Goal: Navigation & Orientation: Find specific page/section

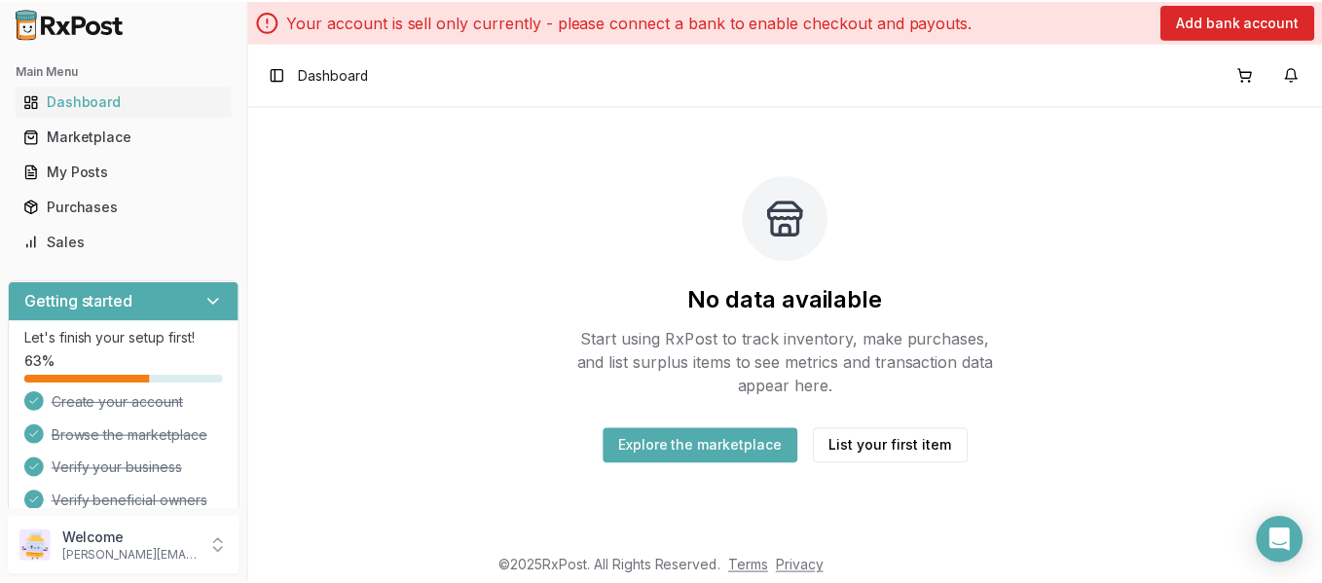
scroll to position [130, 0]
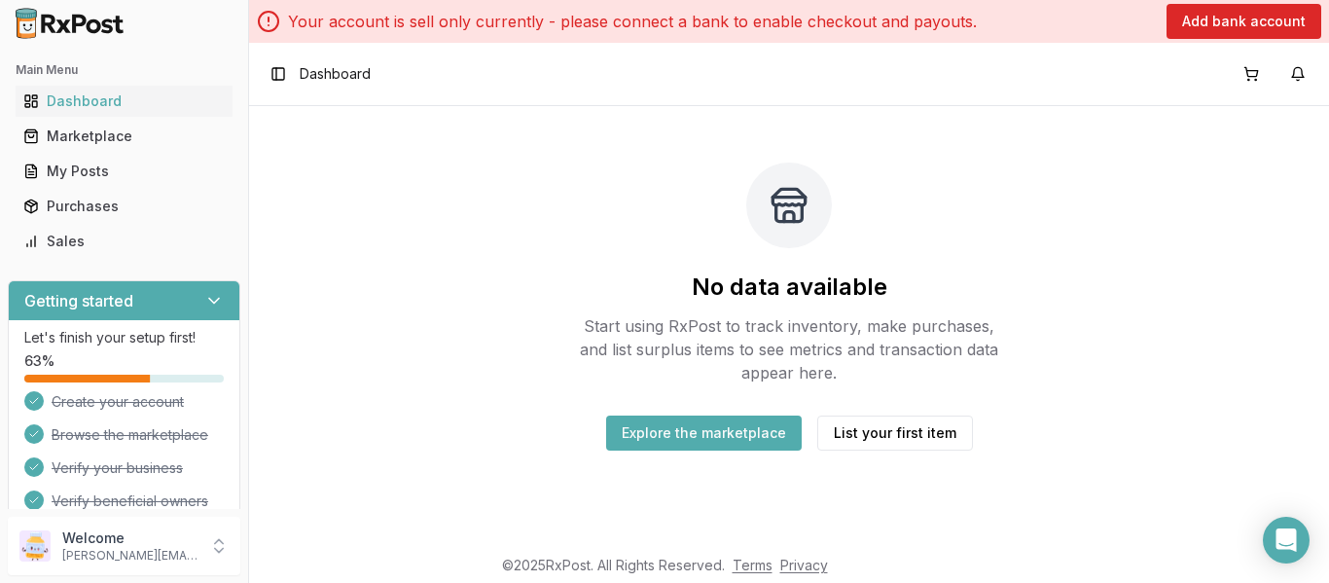
click at [702, 427] on button "Explore the marketplace" at bounding box center [704, 433] width 196 height 35
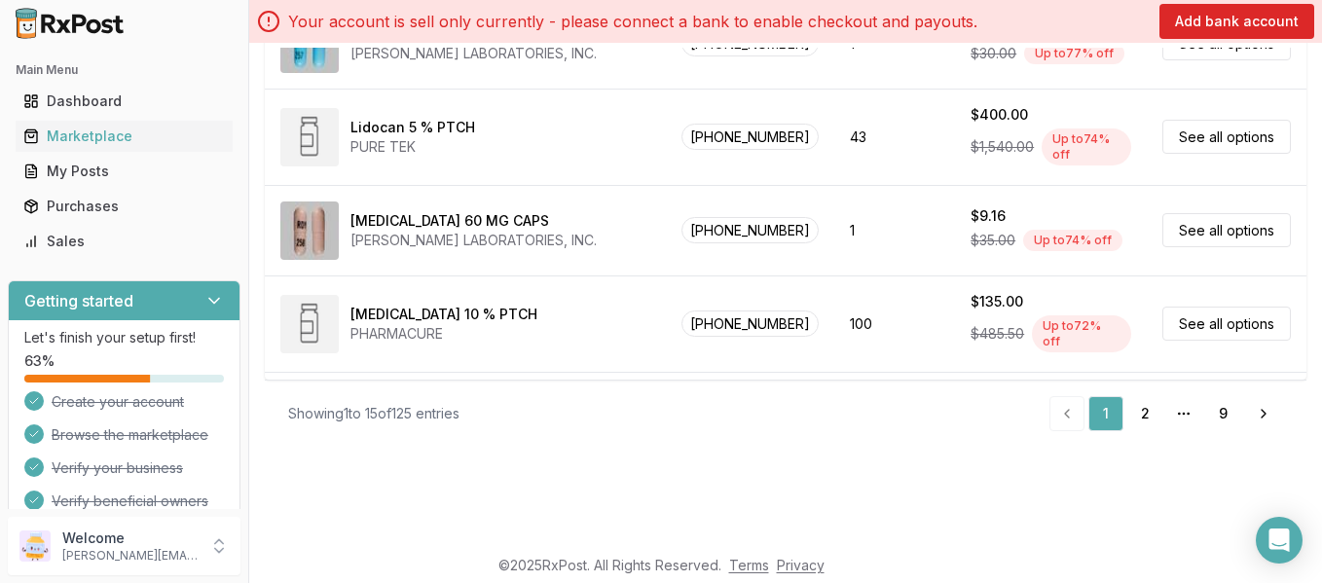
scroll to position [666, 0]
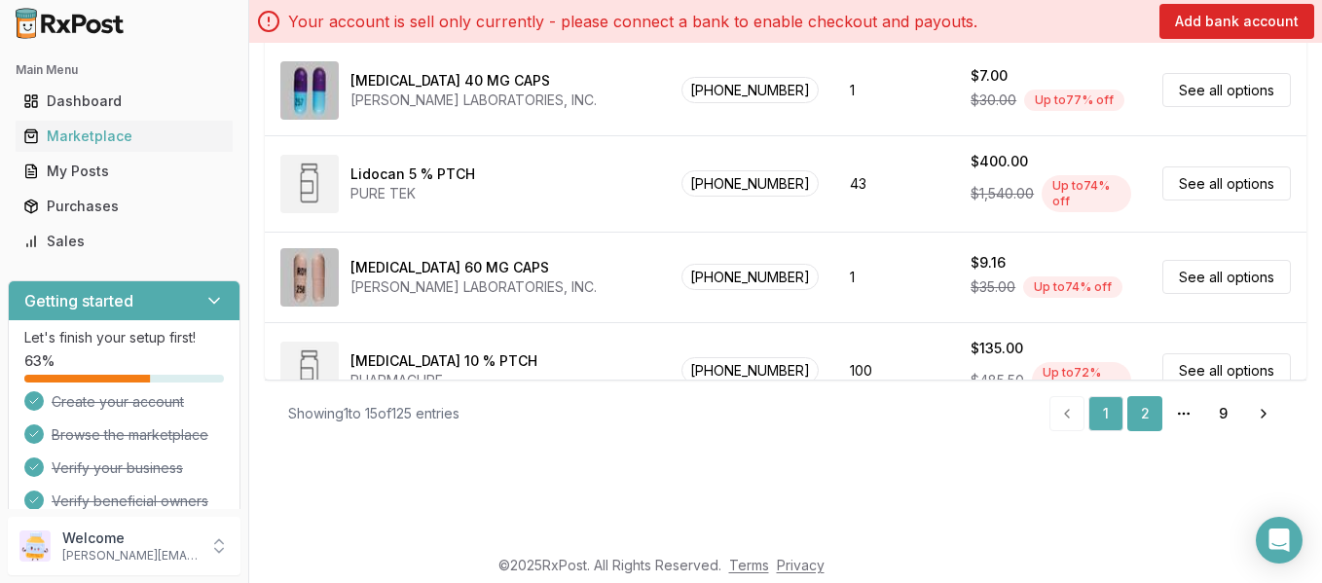
click at [1137, 412] on link "2" at bounding box center [1144, 413] width 35 height 35
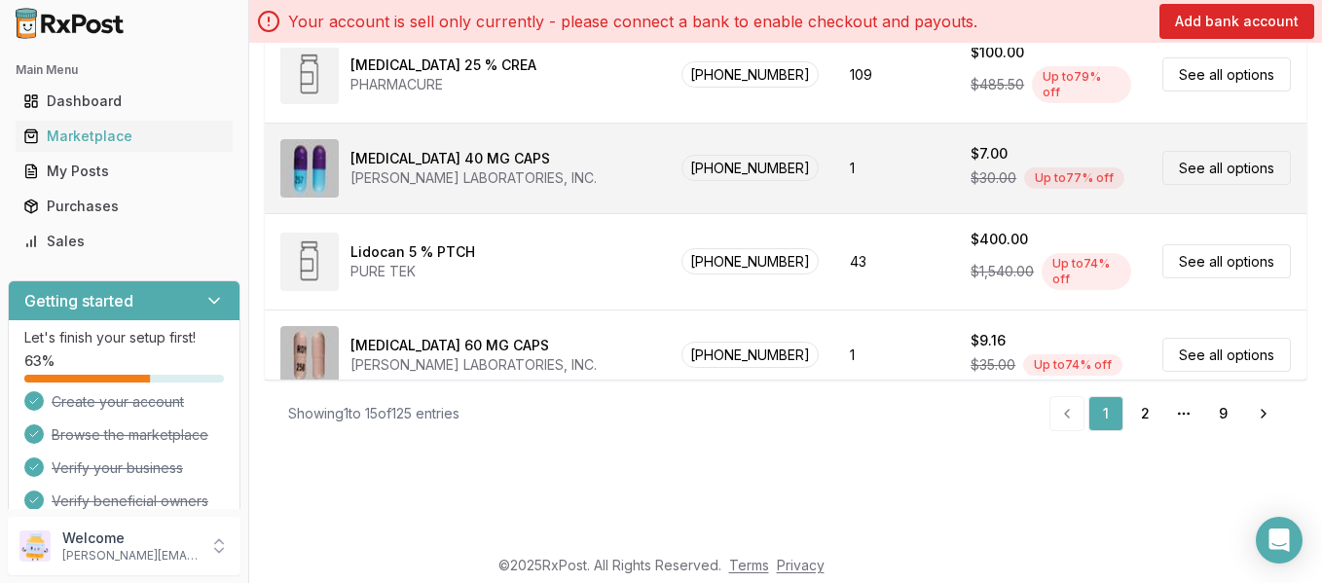
scroll to position [471, 0]
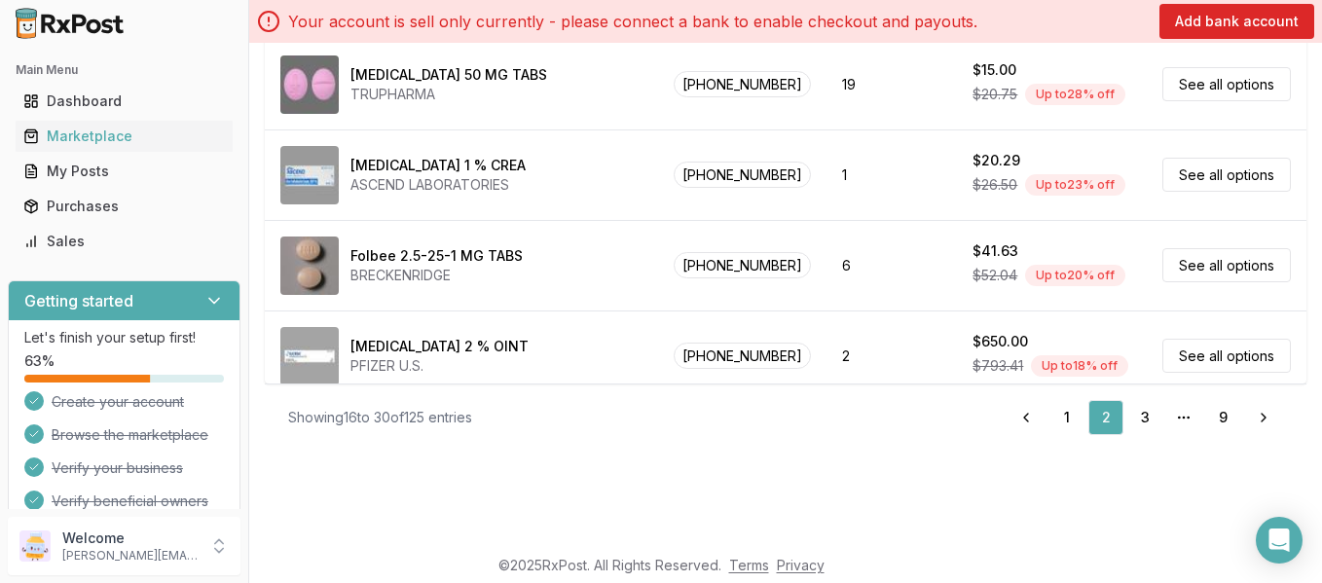
scroll to position [237, 0]
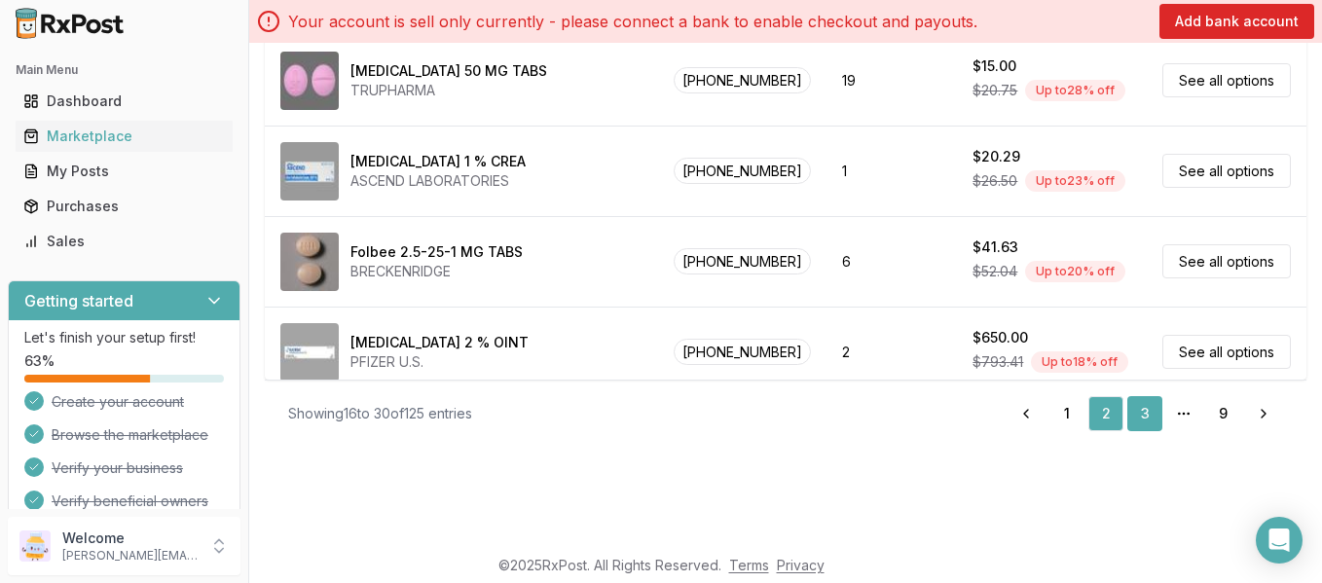
click at [1135, 409] on link "3" at bounding box center [1144, 413] width 35 height 35
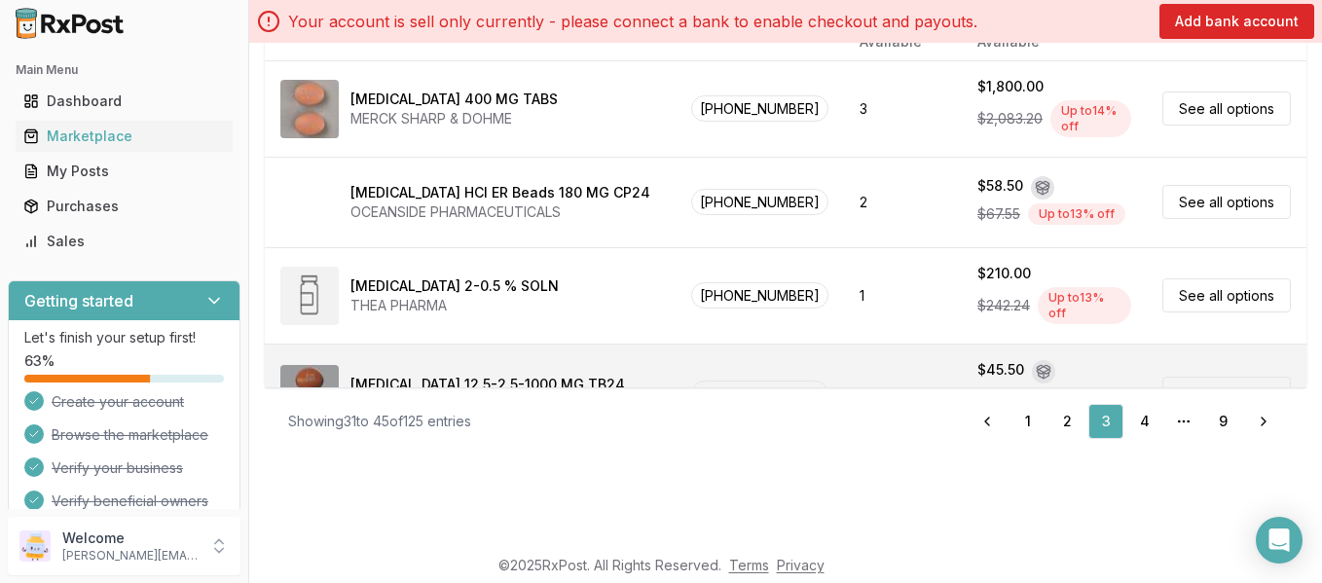
scroll to position [237, 0]
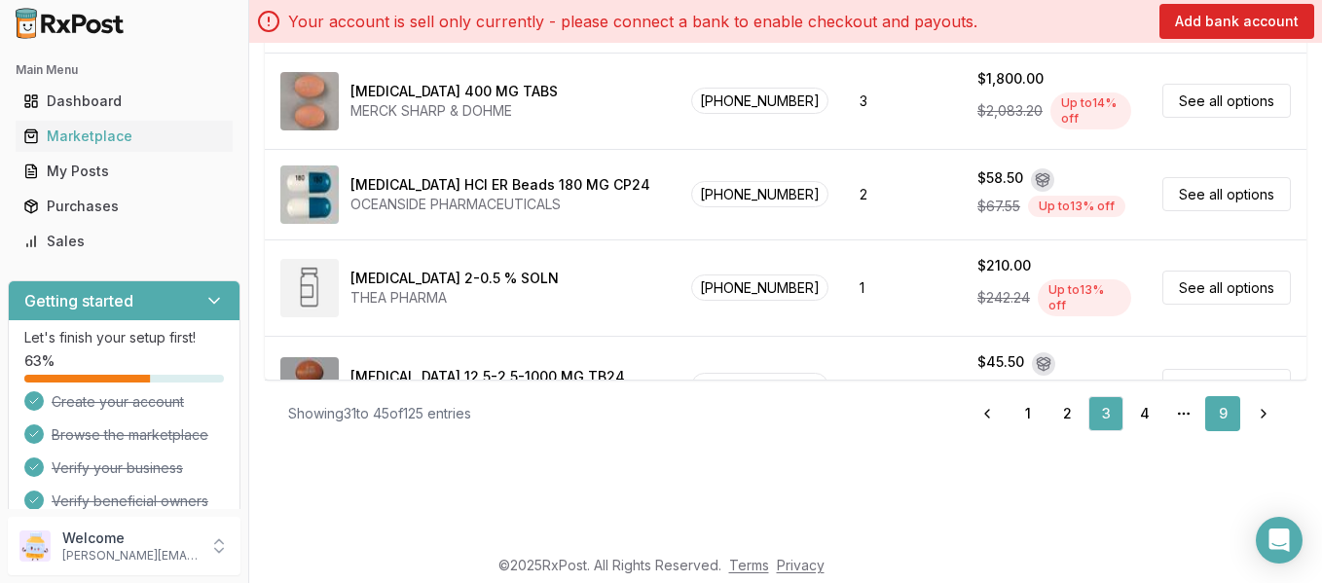
click at [1218, 410] on link "9" at bounding box center [1222, 413] width 35 height 35
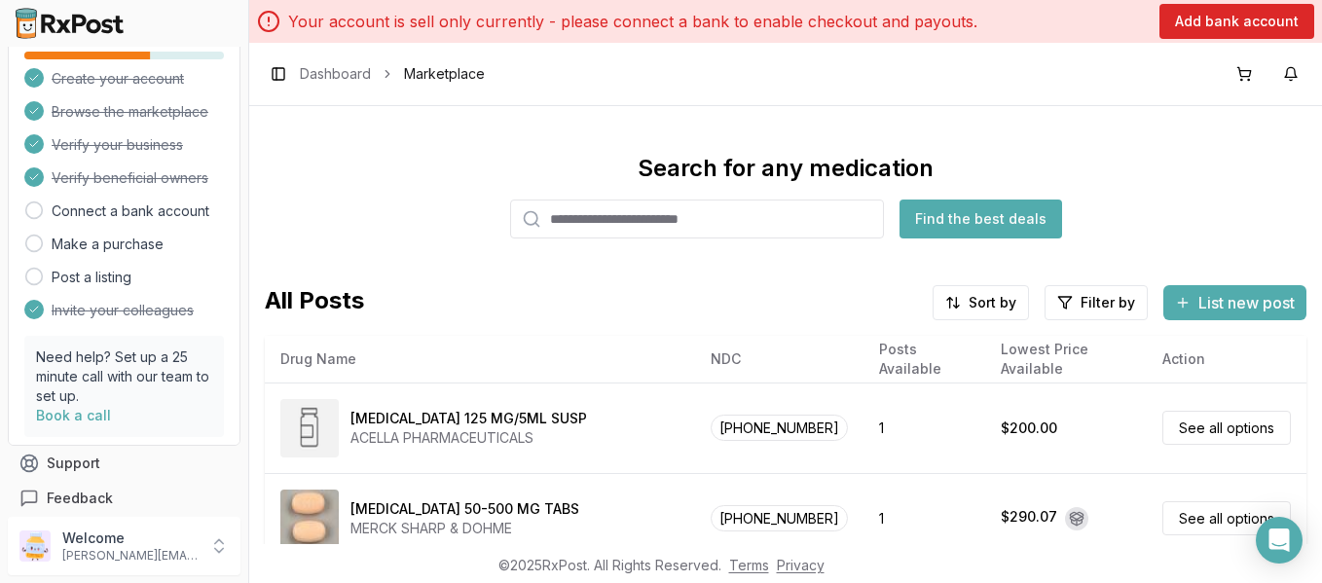
scroll to position [338, 0]
